Goal: Information Seeking & Learning: Learn about a topic

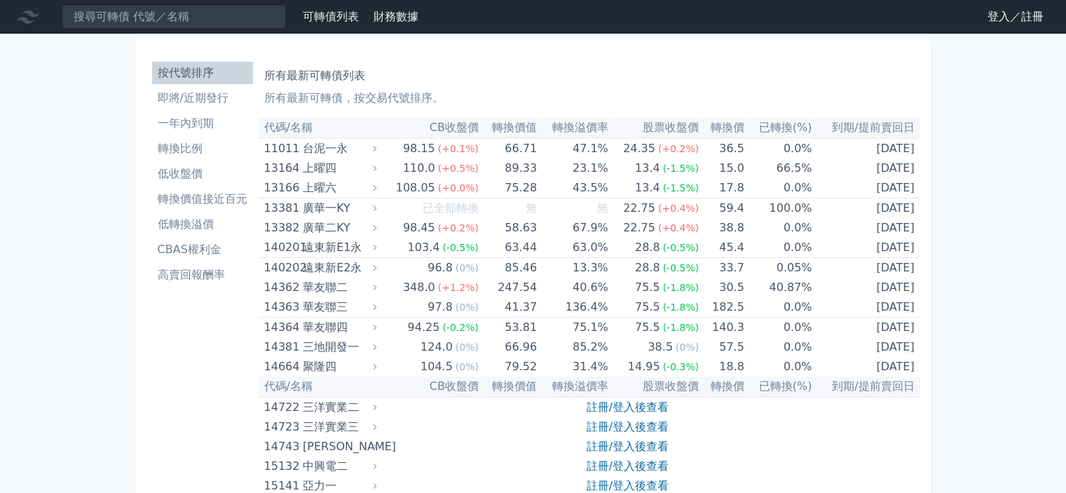
click at [1035, 18] on link "登入／註冊" at bounding box center [1016, 17] width 79 height 22
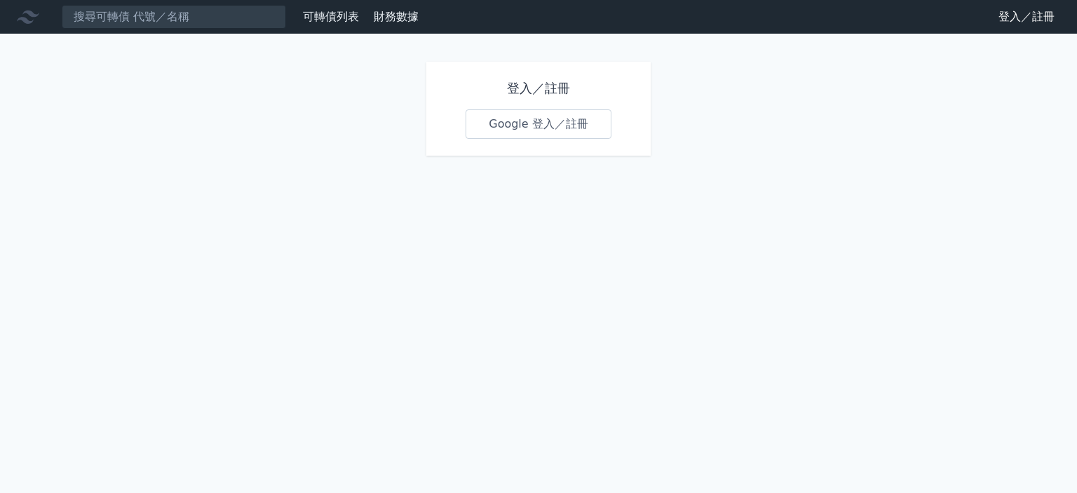
click at [611, 126] on div "登入／註冊 Google 登入／註冊" at bounding box center [538, 109] width 224 height 94
click at [597, 126] on link "Google 登入／註冊" at bounding box center [539, 123] width 146 height 29
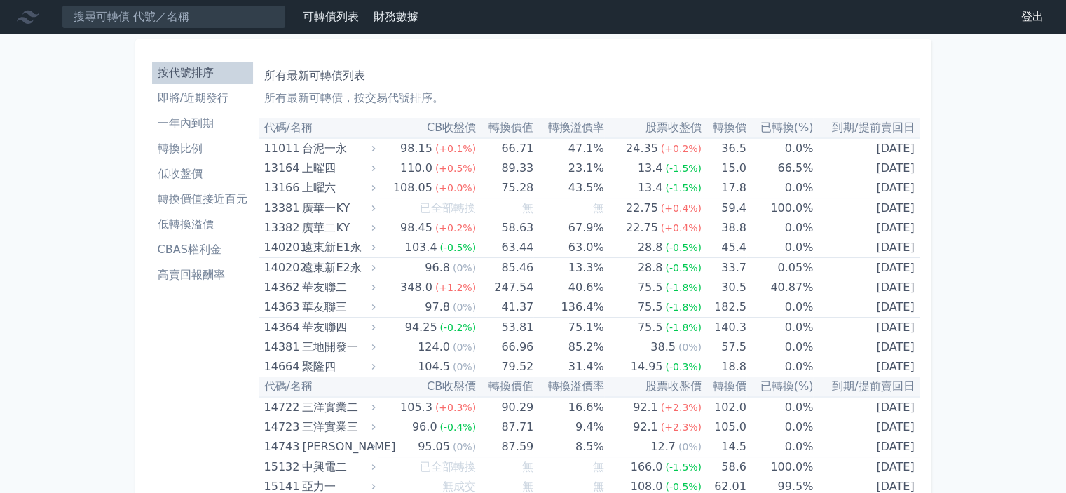
click at [219, 94] on li "即將/近期發行" at bounding box center [202, 98] width 101 height 17
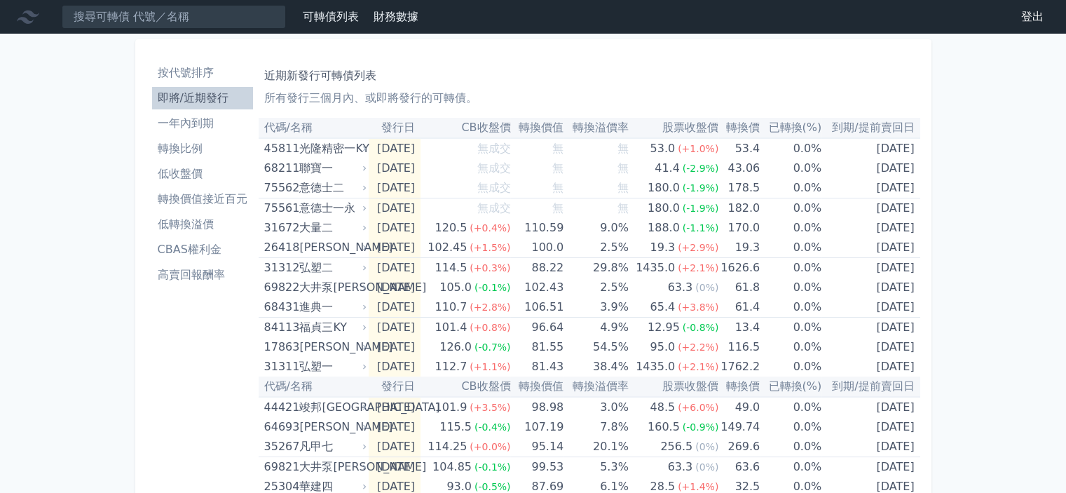
click at [219, 223] on li "低轉換溢價" at bounding box center [202, 224] width 101 height 17
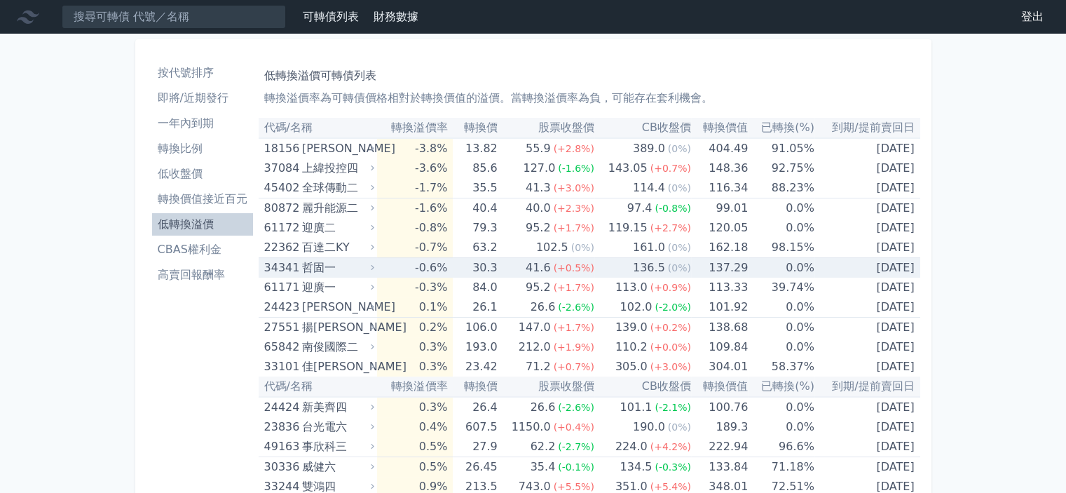
scroll to position [2362, 0]
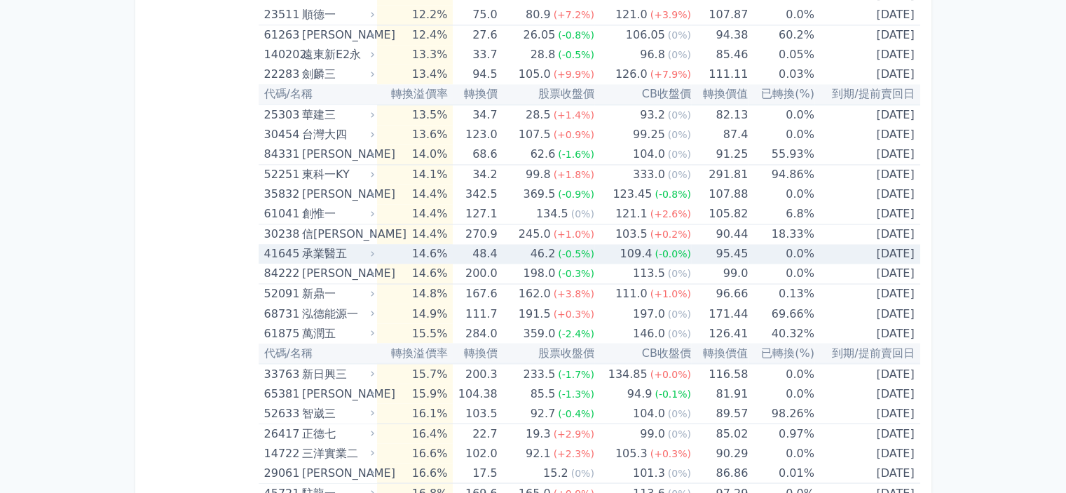
click at [542, 244] on div "46.2" at bounding box center [543, 254] width 31 height 20
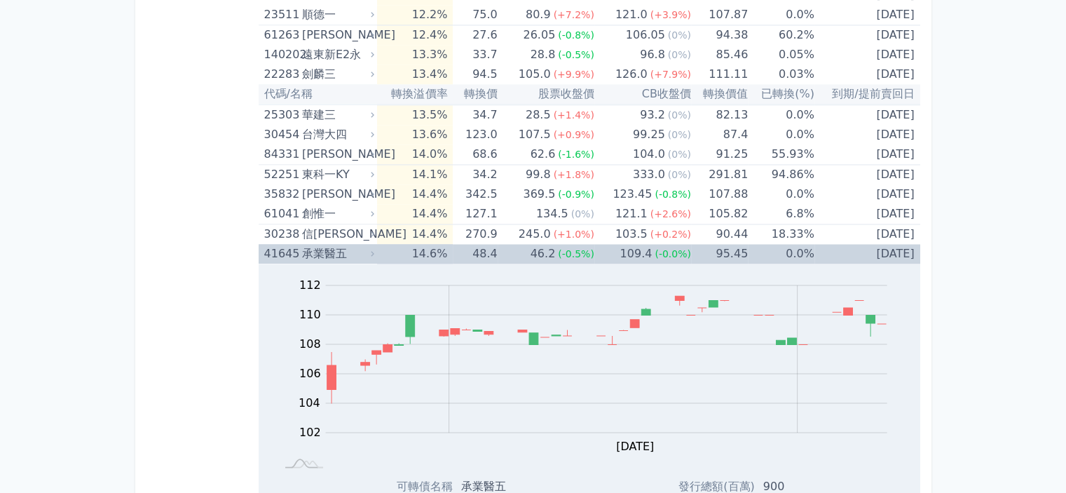
click at [542, 244] on div "46.2" at bounding box center [543, 254] width 31 height 20
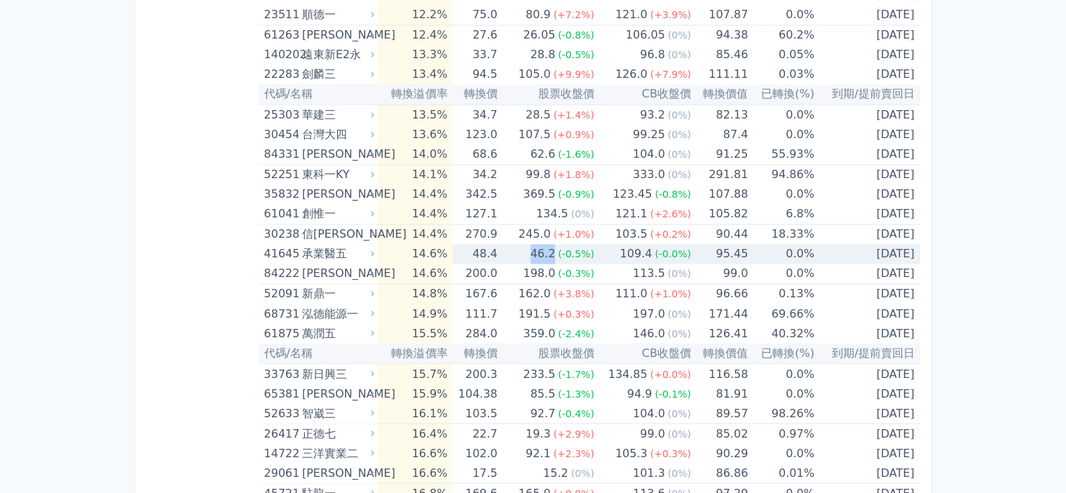
click at [542, 244] on div "46.2" at bounding box center [543, 254] width 31 height 20
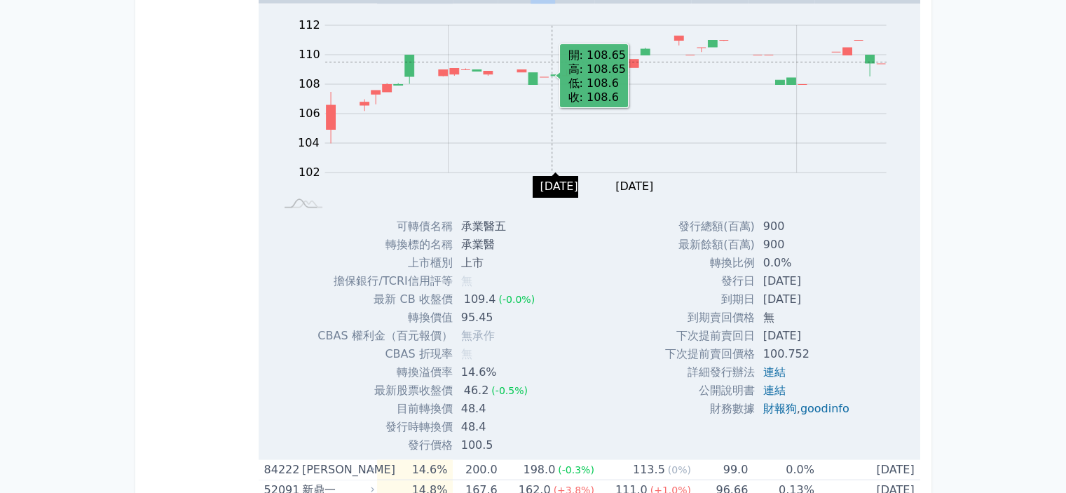
scroll to position [2502, 0]
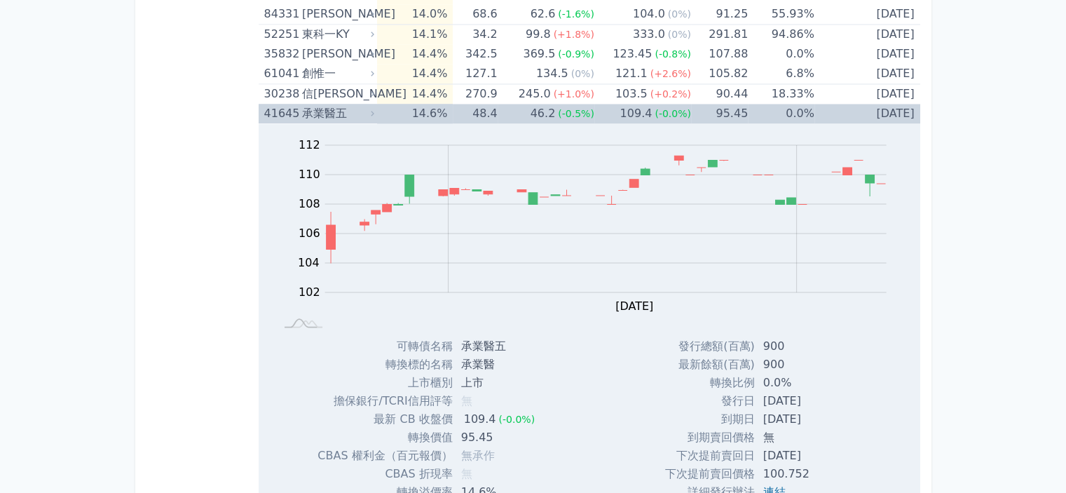
click at [384, 110] on td "14.6%" at bounding box center [415, 114] width 76 height 20
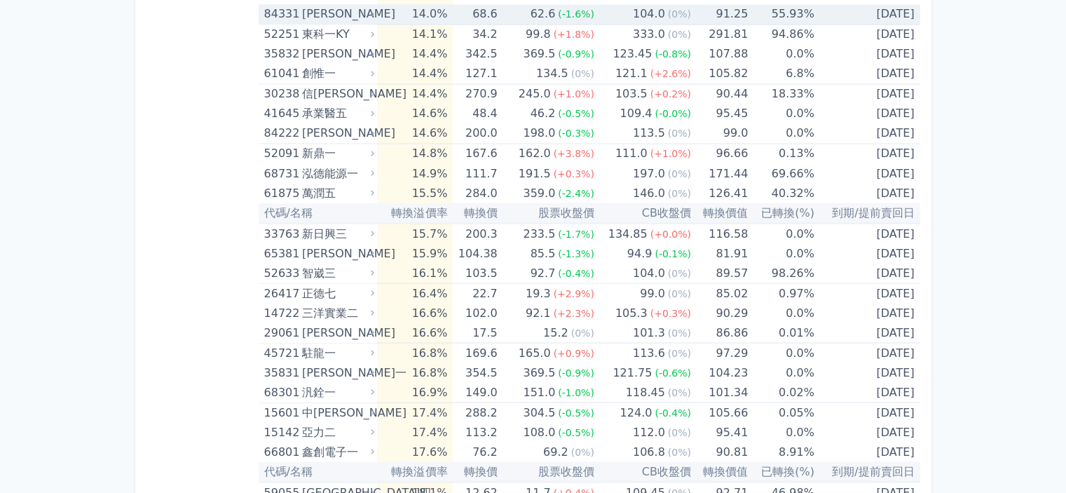
scroll to position [3116, 0]
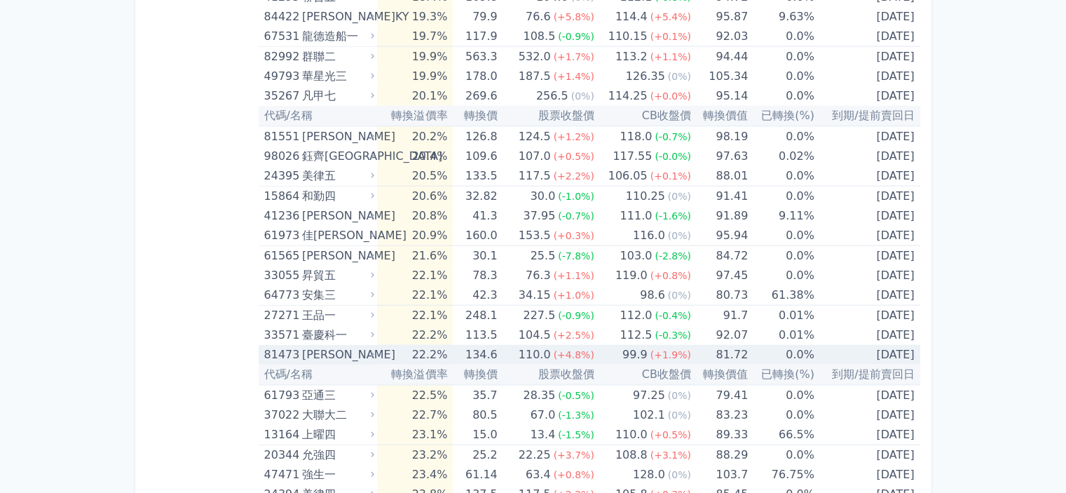
click at [569, 349] on span "(+4.8%)" at bounding box center [574, 354] width 41 height 11
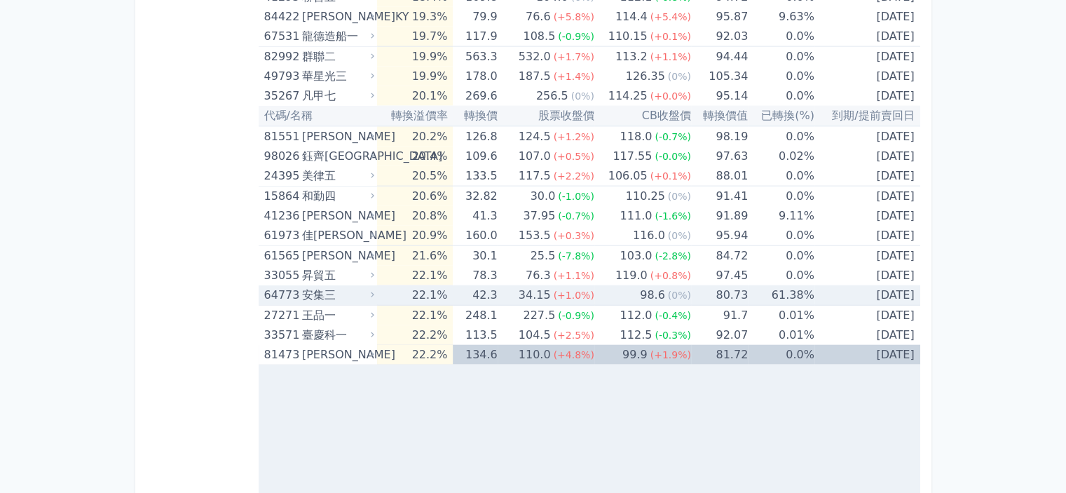
scroll to position [3327, 0]
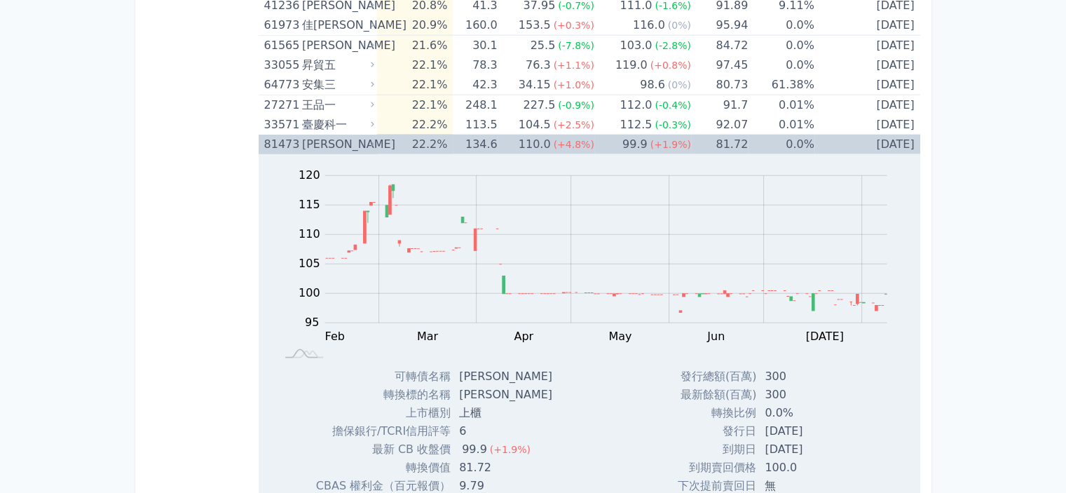
click at [452, 140] on td "22.2%" at bounding box center [415, 145] width 76 height 20
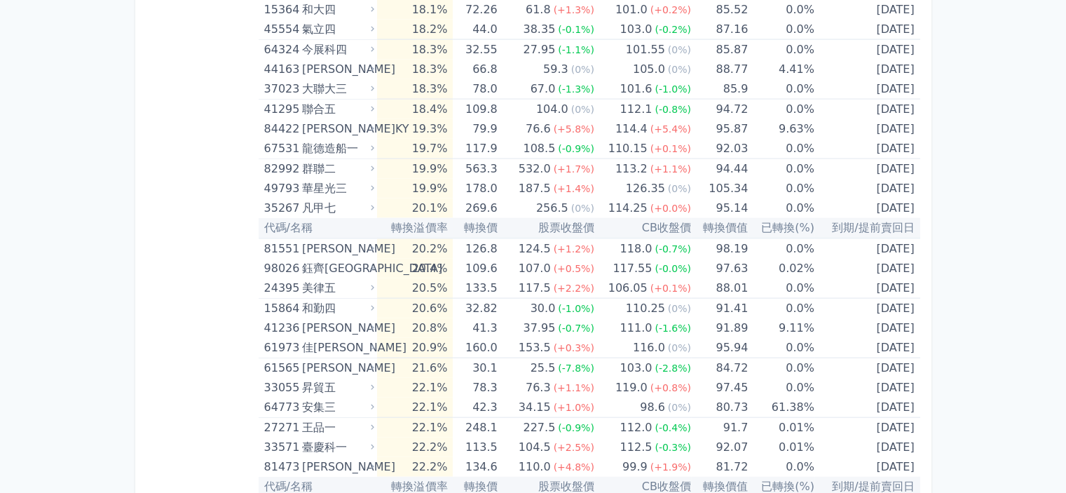
scroll to position [2906, 0]
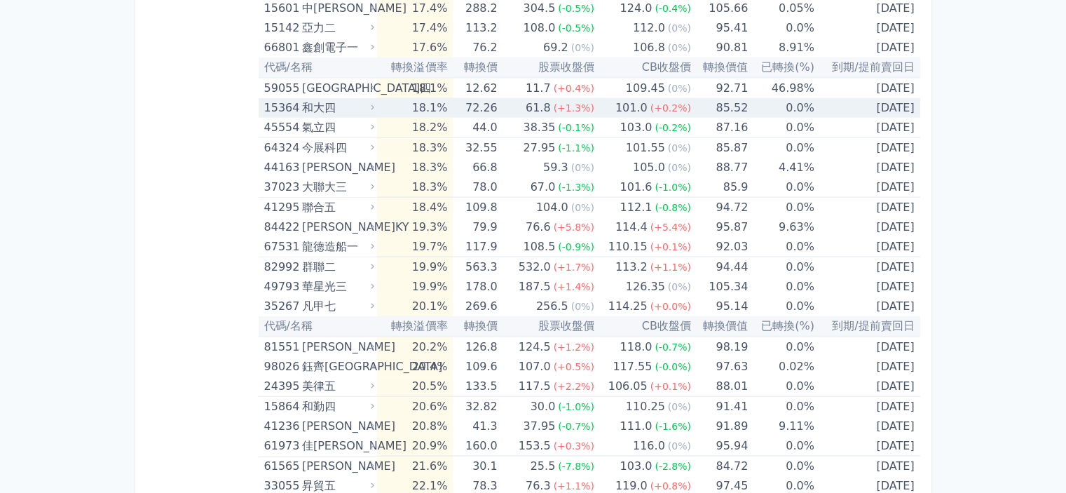
click at [538, 100] on div "61.8" at bounding box center [538, 108] width 31 height 20
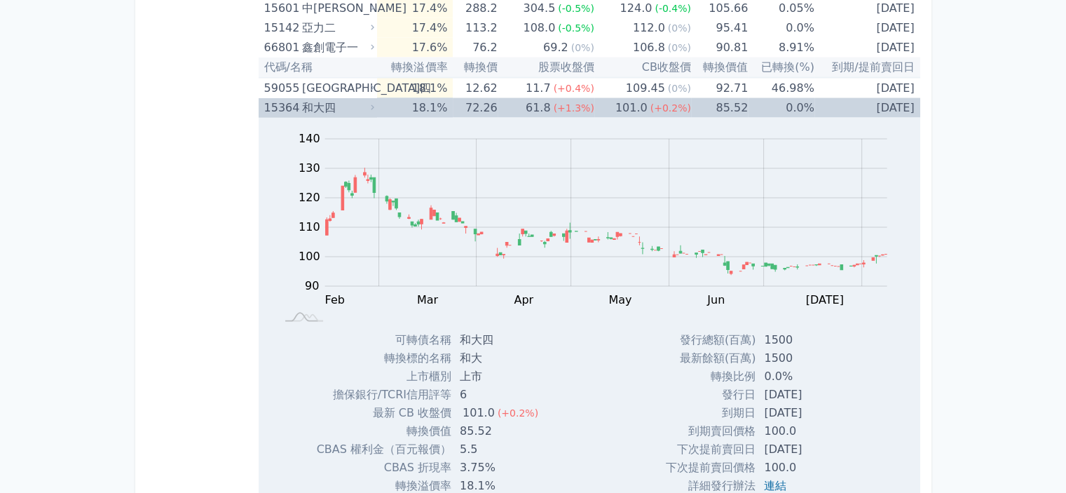
click at [538, 100] on div "61.8" at bounding box center [538, 108] width 31 height 20
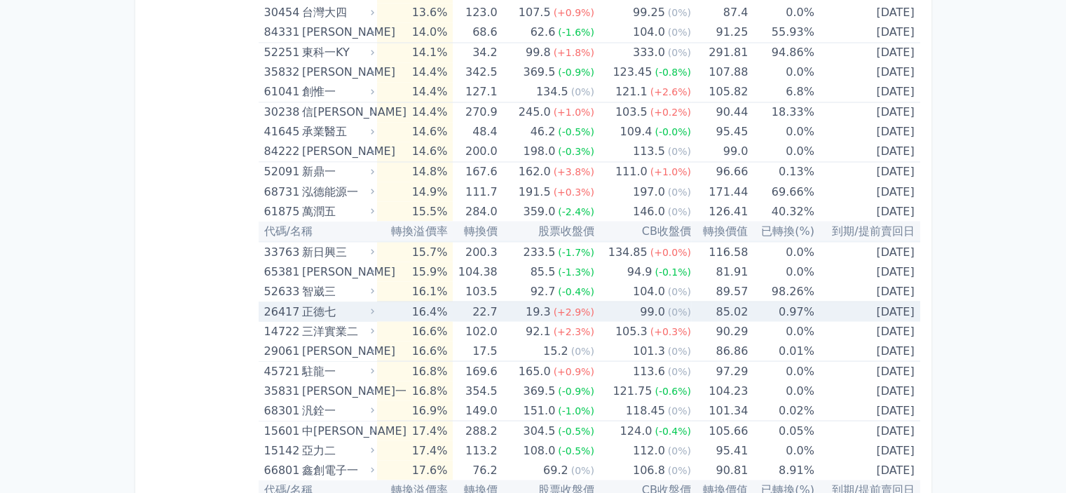
scroll to position [2415, 0]
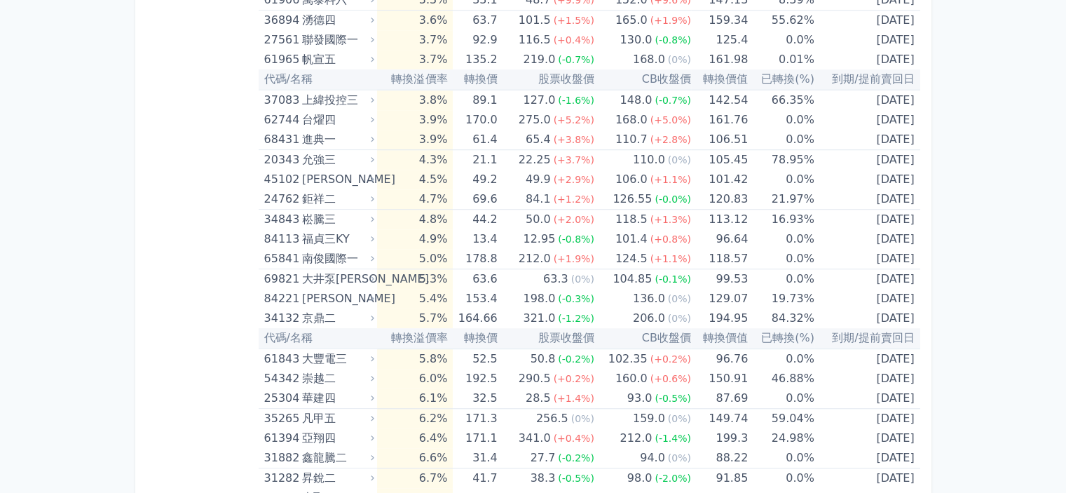
scroll to position [663, 0]
